Goal: Task Accomplishment & Management: Complete application form

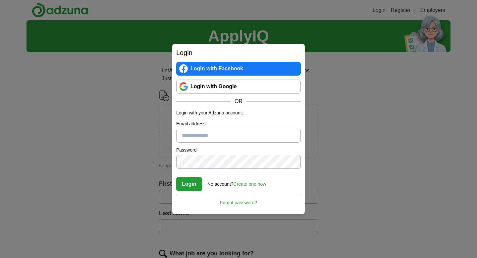
click at [250, 83] on link "Login with Google" at bounding box center [238, 87] width 125 height 14
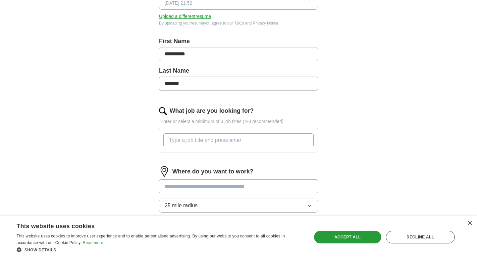
scroll to position [169, 0]
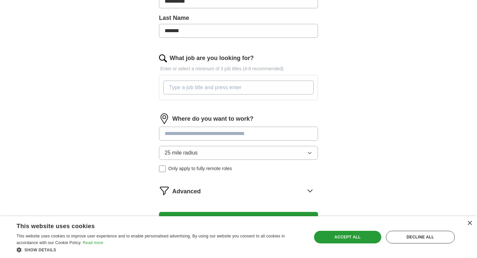
click at [218, 90] on input "What job are you looking for?" at bounding box center [238, 87] width 150 height 14
type input "java developer"
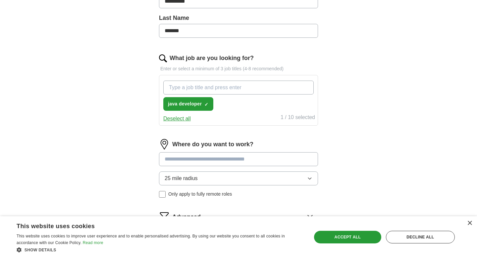
click at [221, 83] on input "What job are you looking for?" at bounding box center [238, 87] width 150 height 14
type input "software developer"
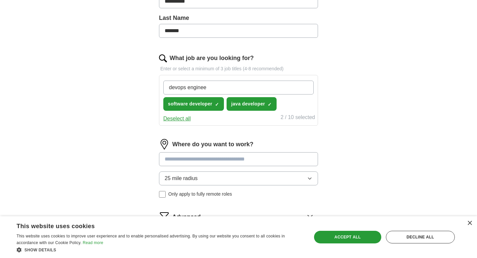
type input "devops engineer"
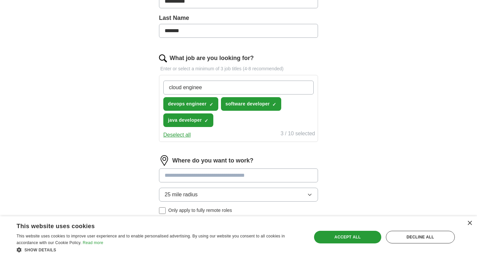
type input "cloud engineer"
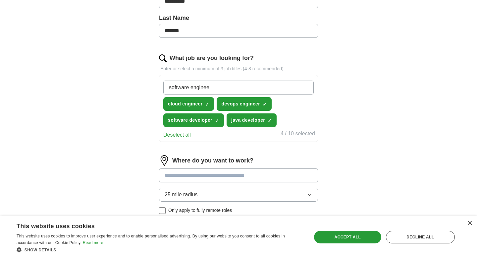
type input "software engineer"
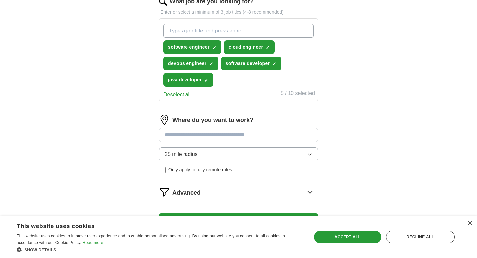
scroll to position [259, 0]
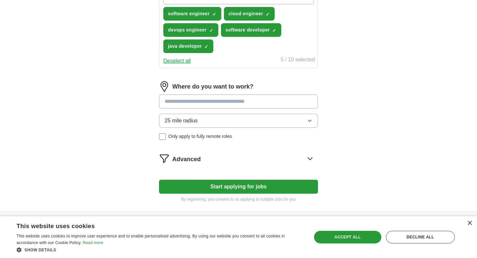
click at [230, 104] on input at bounding box center [238, 101] width 159 height 14
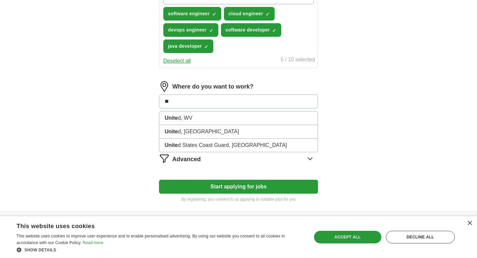
type input "*"
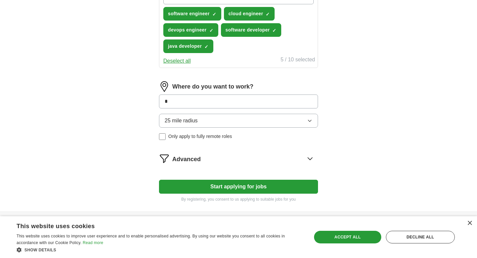
type input "**"
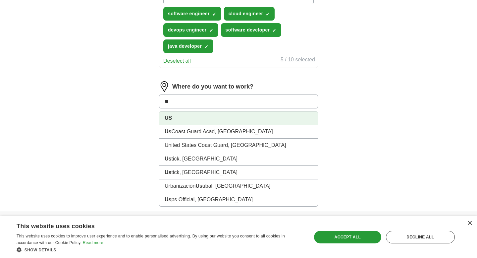
click at [223, 118] on li "US" at bounding box center [238, 118] width 158 height 14
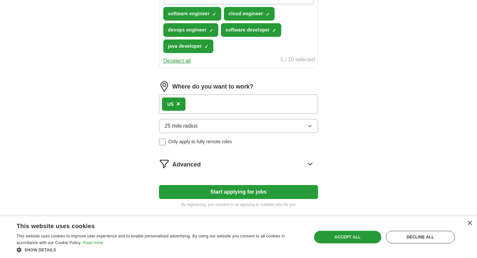
click at [248, 124] on button "25 mile radius" at bounding box center [238, 126] width 159 height 14
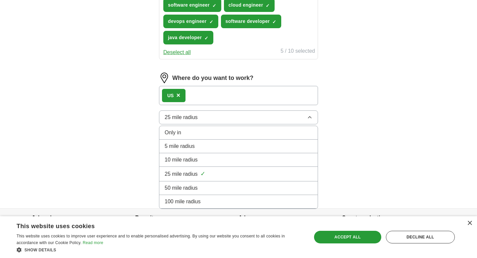
scroll to position [285, 0]
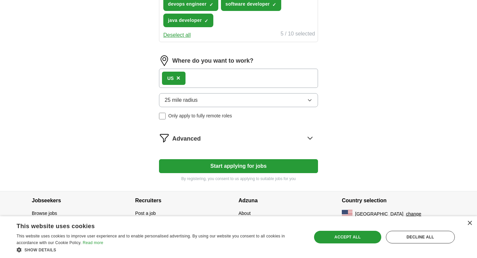
click at [200, 163] on button "Start applying for jobs" at bounding box center [238, 166] width 159 height 14
select select "**"
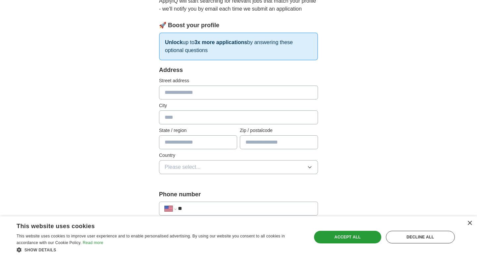
scroll to position [78, 0]
click at [179, 96] on input "text" at bounding box center [238, 93] width 159 height 14
type input "**********"
click at [166, 118] on input "text" at bounding box center [238, 118] width 159 height 14
type input "*******"
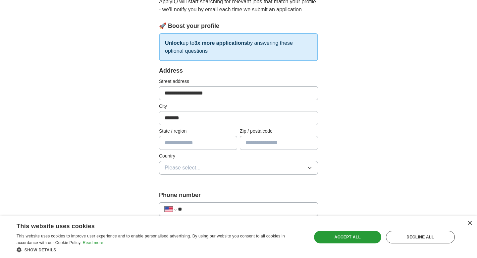
click at [169, 144] on input "text" at bounding box center [198, 143] width 78 height 14
type input "*"
type input "********"
click at [259, 138] on input "text" at bounding box center [279, 143] width 78 height 14
type input "*****"
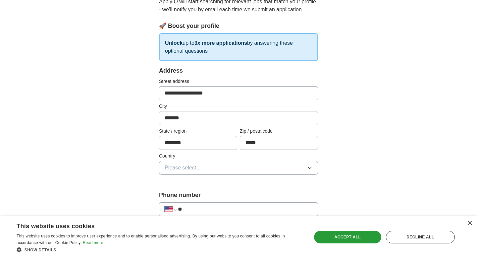
click at [230, 166] on button "Please select..." at bounding box center [238, 168] width 159 height 14
click at [216, 194] on div "[GEOGRAPHIC_DATA]" at bounding box center [239, 196] width 148 height 8
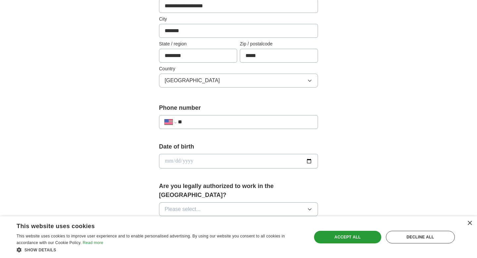
scroll to position [193, 0]
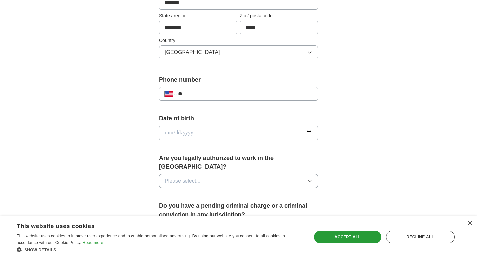
click at [202, 97] on input "**" at bounding box center [245, 94] width 134 height 8
type input "**********"
click at [189, 127] on input "date" at bounding box center [238, 133] width 159 height 15
click at [307, 132] on input "date" at bounding box center [238, 133] width 159 height 15
type input "**********"
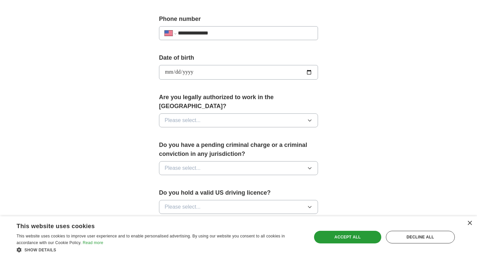
scroll to position [266, 0]
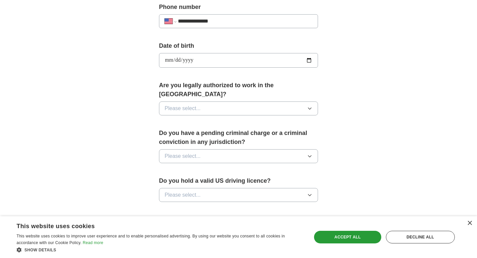
click at [309, 106] on icon "button" at bounding box center [309, 108] width 5 height 5
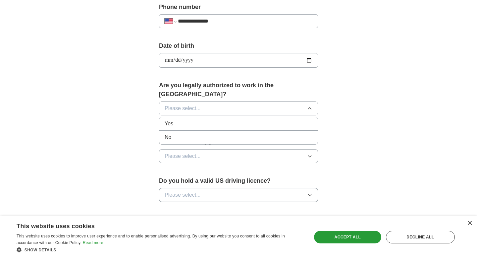
click at [257, 120] on div "Yes" at bounding box center [239, 124] width 148 height 8
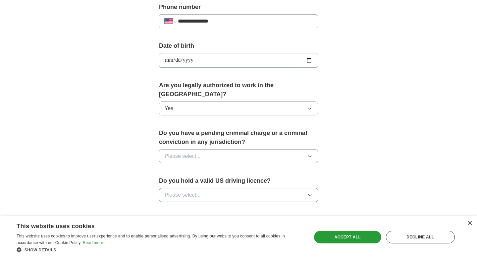
click at [306, 149] on button "Please select..." at bounding box center [238, 156] width 159 height 14
click at [258, 181] on div "No" at bounding box center [239, 185] width 148 height 8
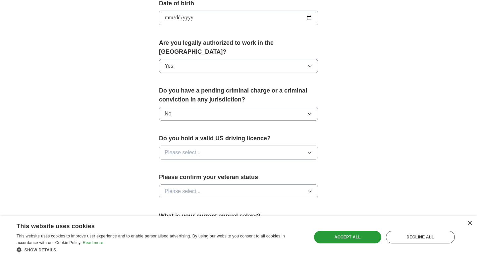
scroll to position [329, 0]
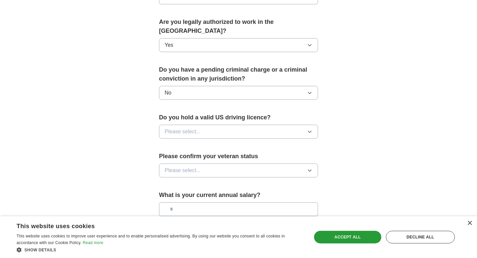
click at [309, 125] on button "Please select..." at bounding box center [238, 132] width 159 height 14
click at [268, 143] on div "Yes" at bounding box center [239, 147] width 148 height 8
click at [308, 168] on icon "button" at bounding box center [309, 170] width 5 height 5
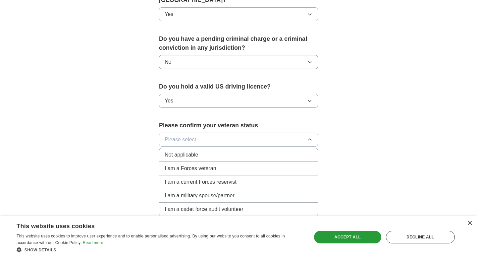
scroll to position [361, 0]
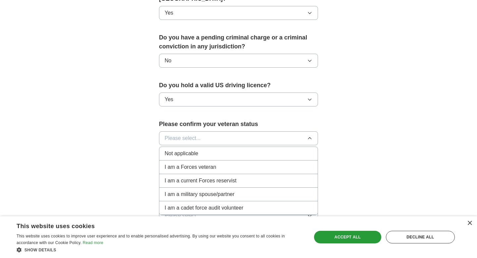
click at [264, 149] on div "Not applicable" at bounding box center [239, 153] width 148 height 8
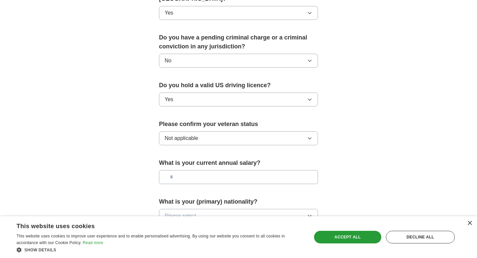
click at [268, 173] on input "text" at bounding box center [238, 177] width 159 height 14
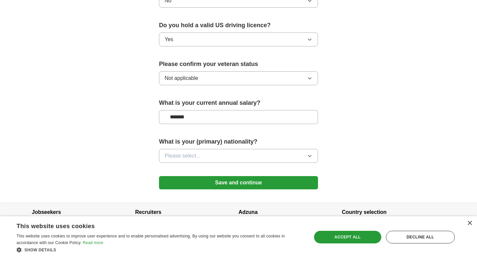
scroll to position [424, 0]
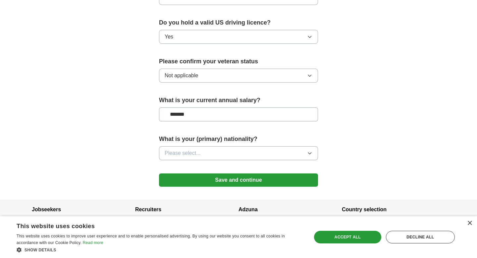
type input "*******"
click at [303, 147] on button "Please select..." at bounding box center [238, 153] width 159 height 14
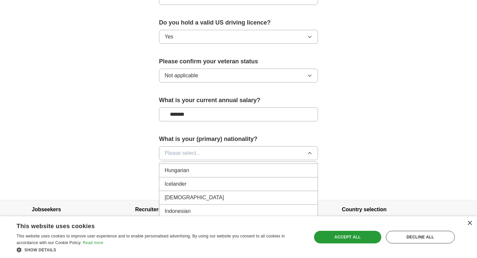
scroll to position [1053, 0]
click at [219, 197] on div "[DEMOGRAPHIC_DATA]" at bounding box center [239, 201] width 148 height 8
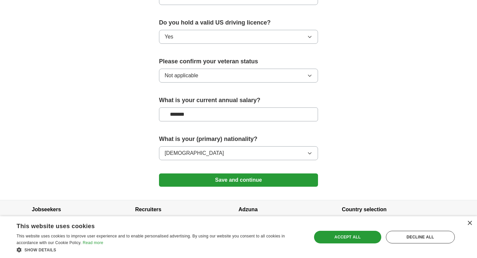
click at [269, 173] on button "Save and continue" at bounding box center [238, 179] width 159 height 13
